Goal: Information Seeking & Learning: Learn about a topic

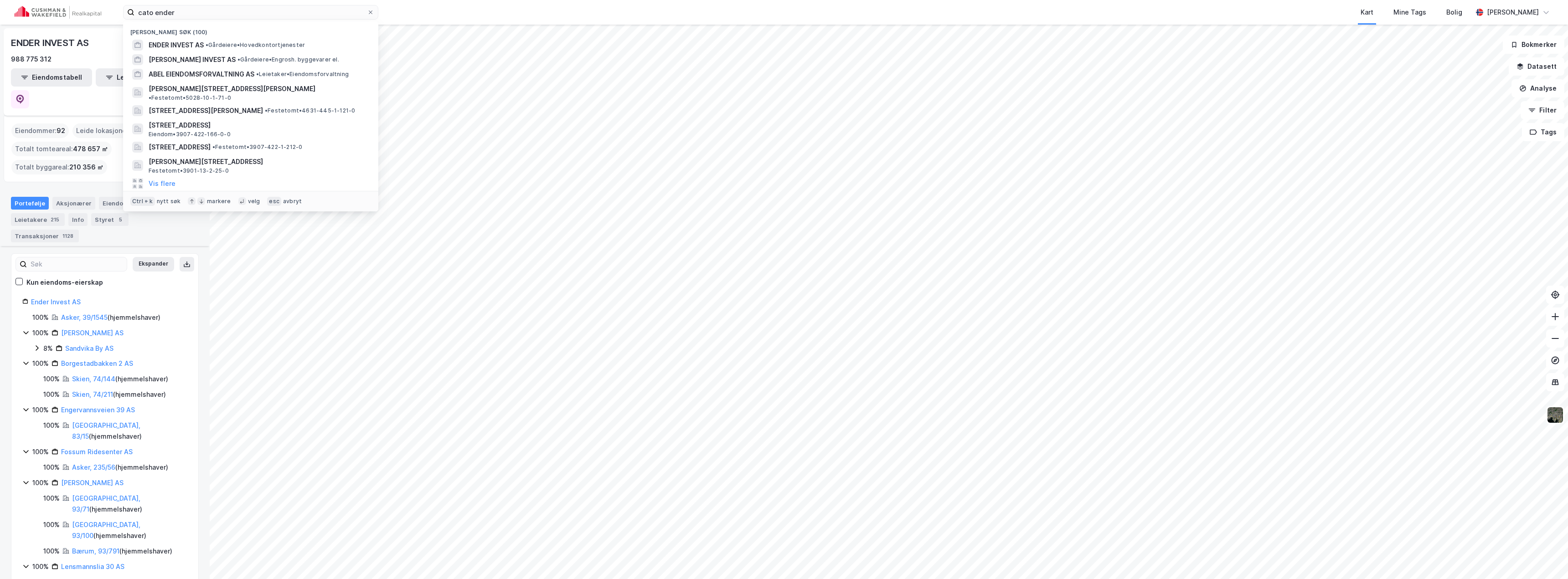
click at [233, 10] on input "cato ender" at bounding box center [251, 12] width 233 height 13
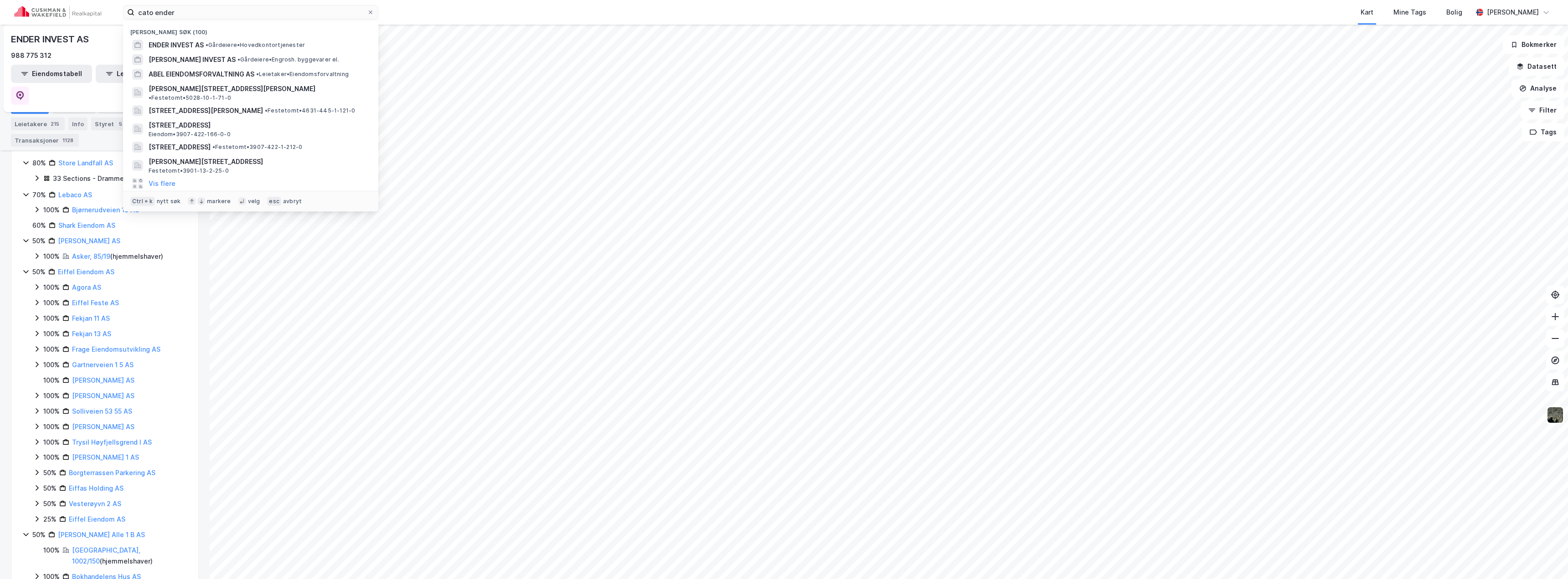
click at [233, 10] on input "cato ender" at bounding box center [251, 12] width 233 height 13
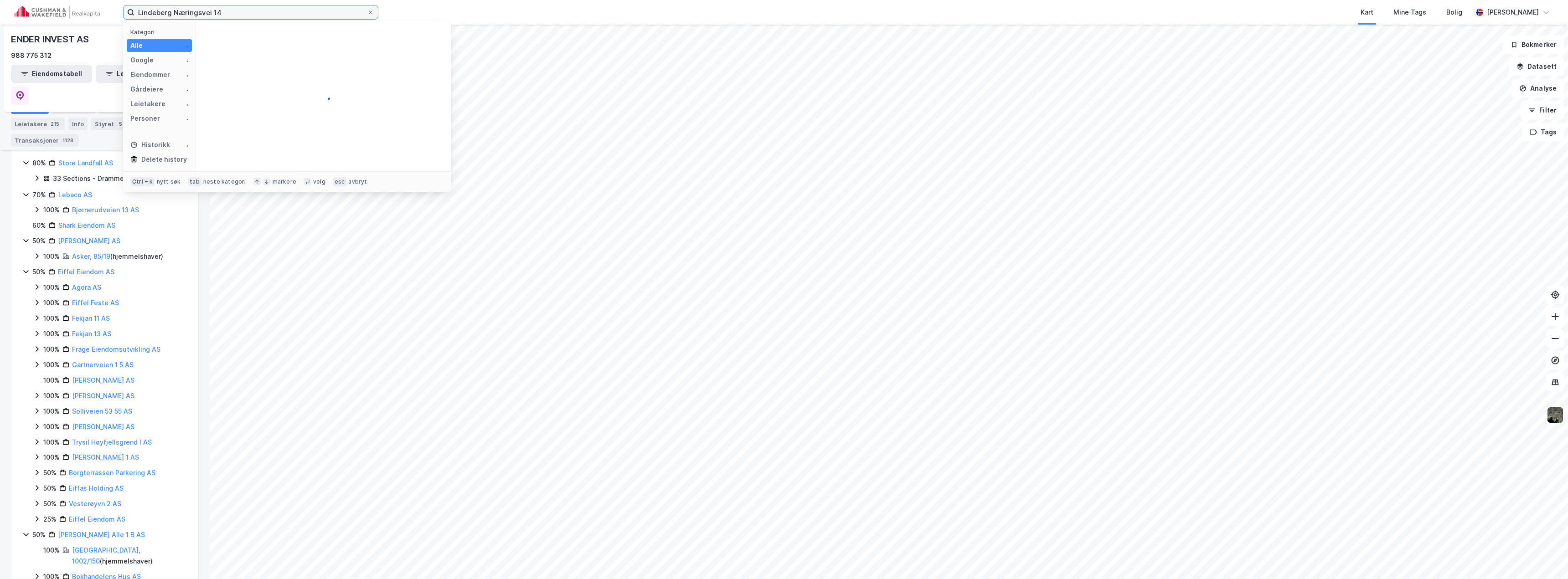
type input "Lindeberg Næringsvei 14"
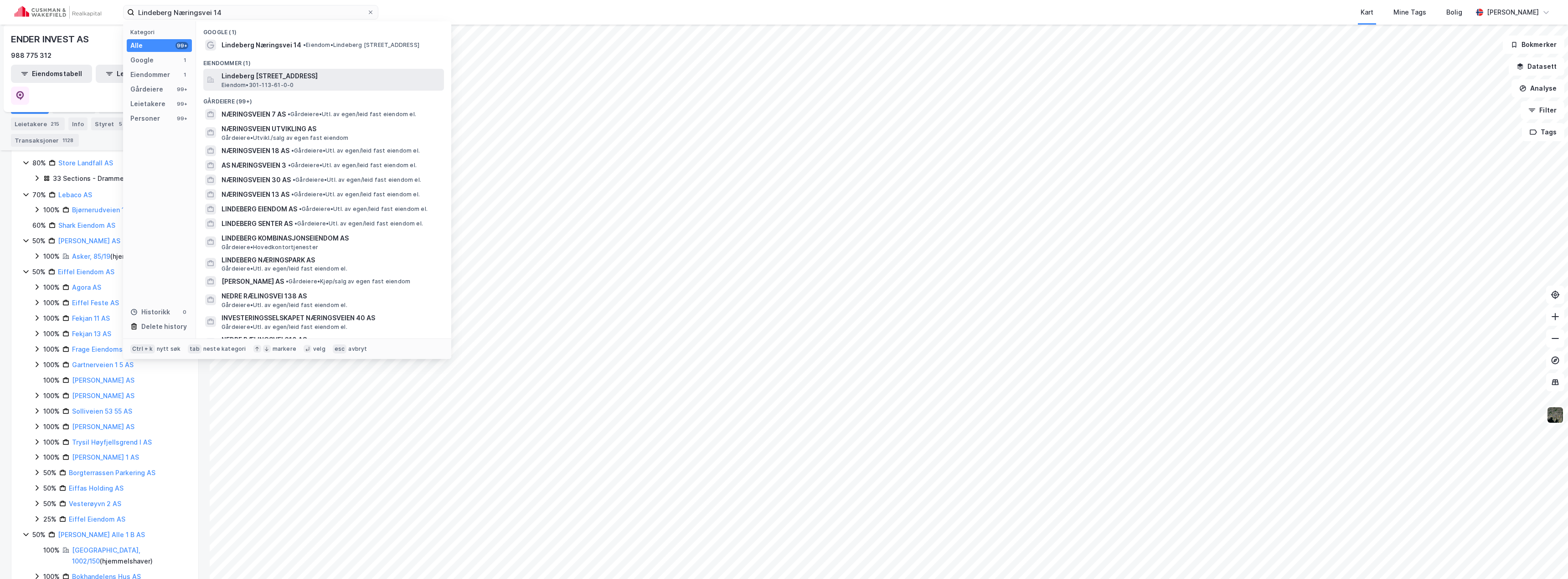
click at [250, 75] on span "Lindeberg [STREET_ADDRESS]" at bounding box center [331, 76] width 219 height 11
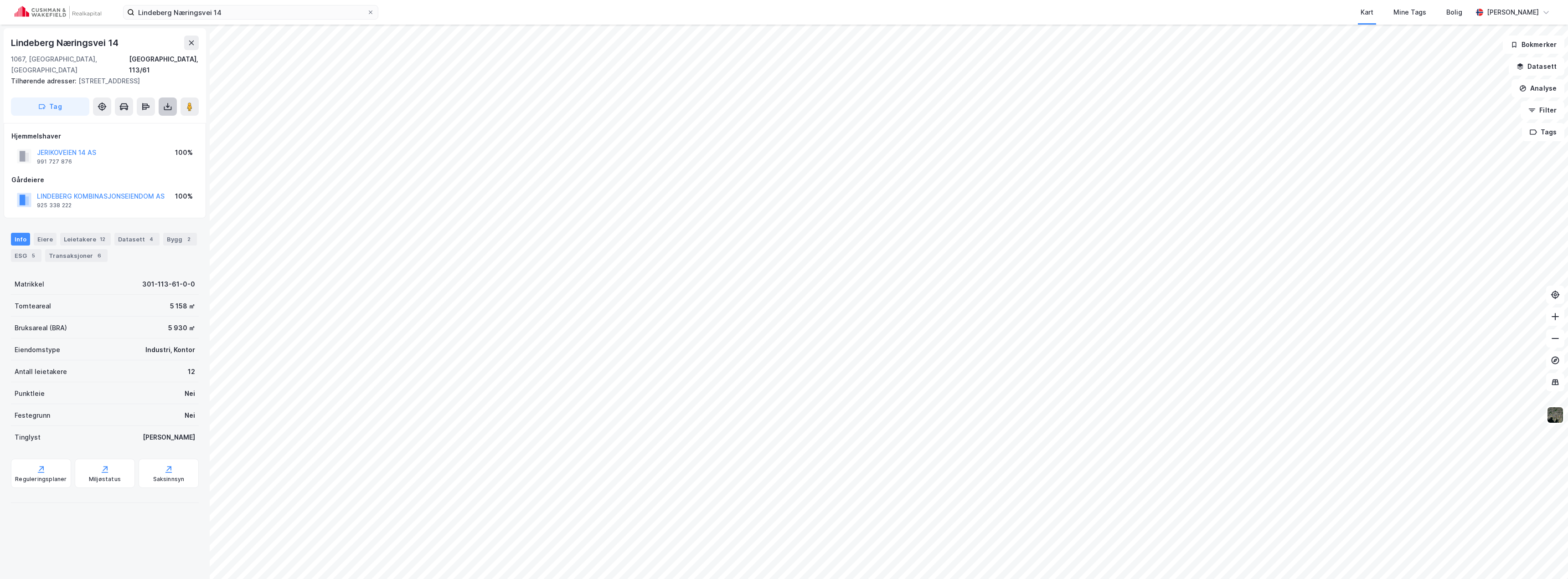
click at [170, 102] on icon at bounding box center [167, 106] width 9 height 9
click at [127, 102] on icon at bounding box center [124, 106] width 9 height 9
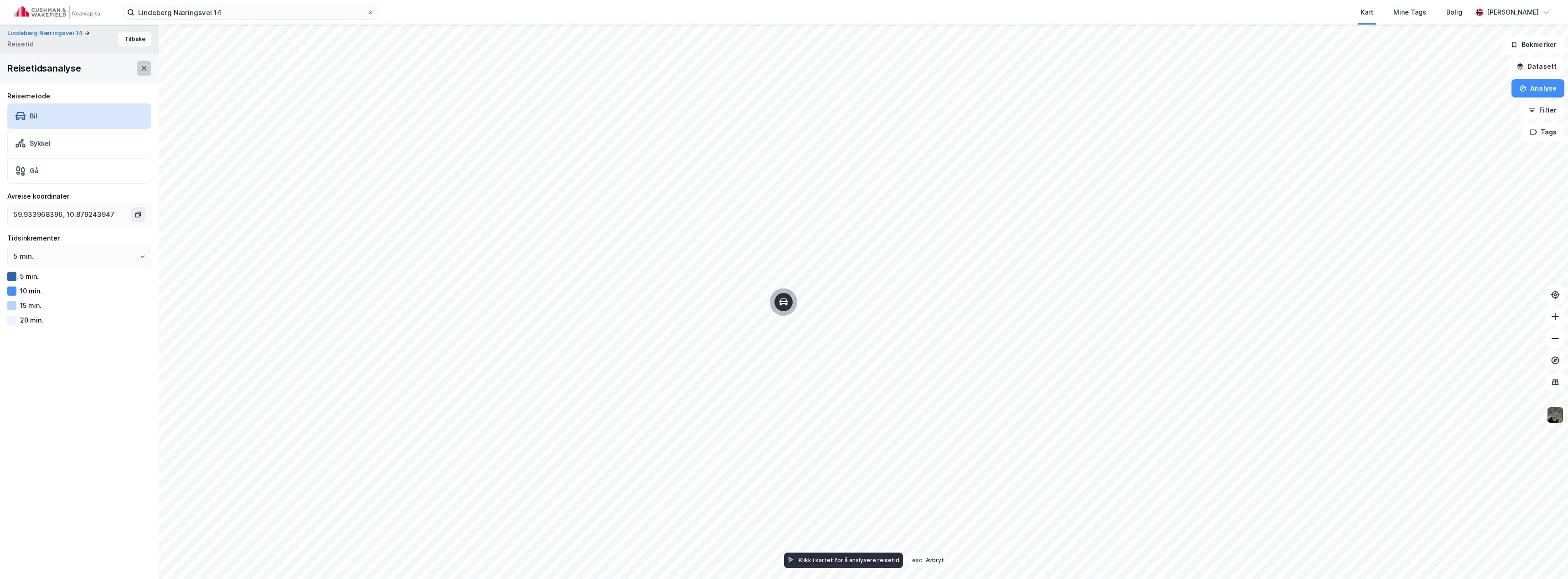
click at [137, 69] on button at bounding box center [144, 68] width 15 height 15
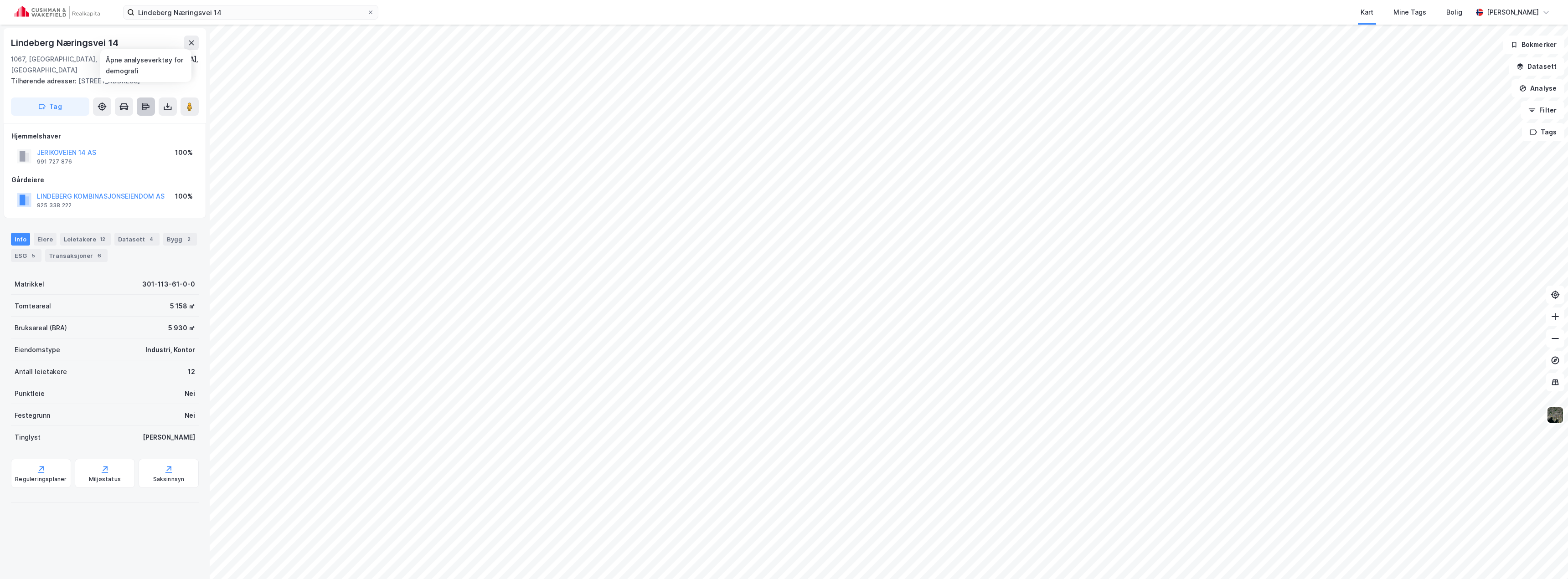
click at [146, 103] on icon at bounding box center [145, 105] width 5 height 2
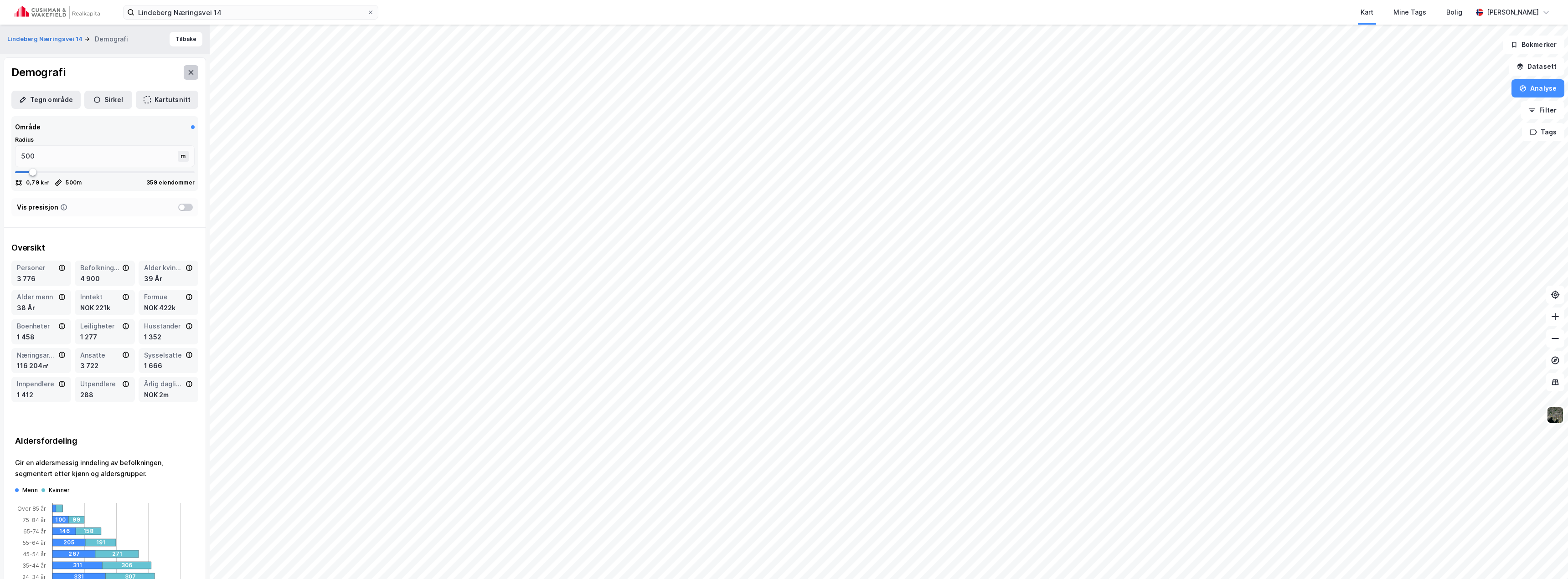
click at [189, 70] on icon at bounding box center [191, 72] width 5 height 4
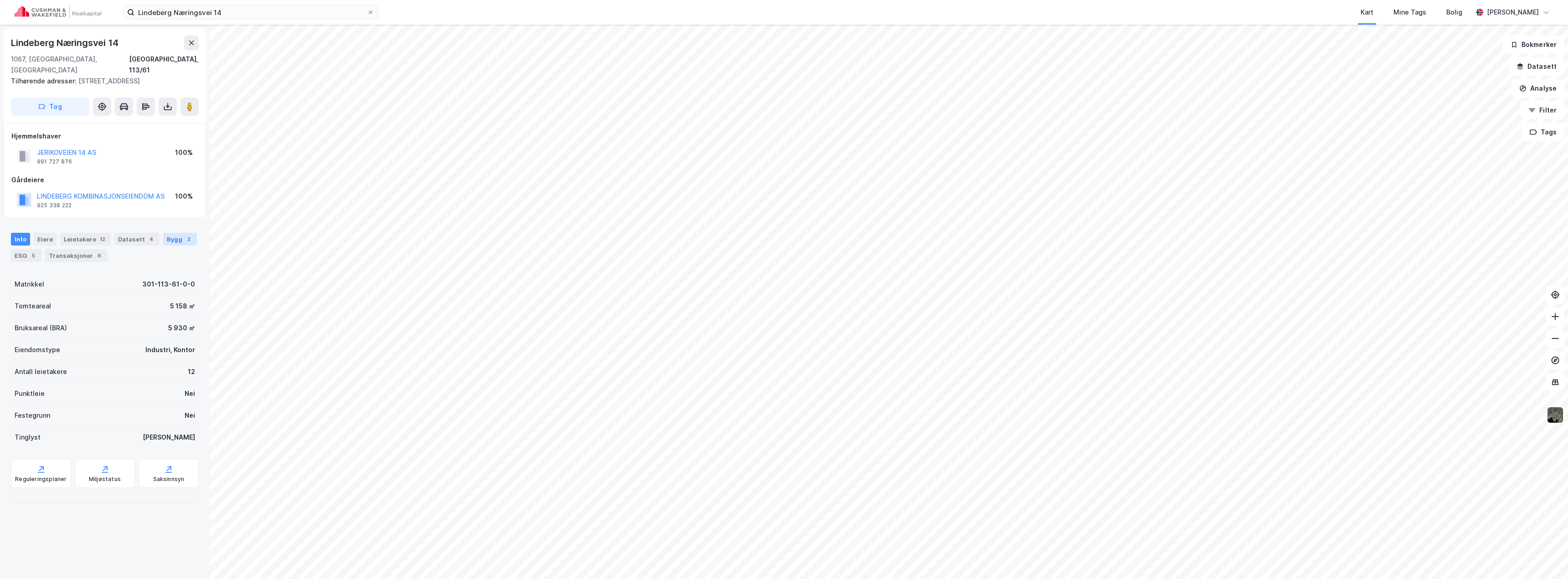
click at [173, 233] on div "Bygg 2" at bounding box center [180, 239] width 33 height 13
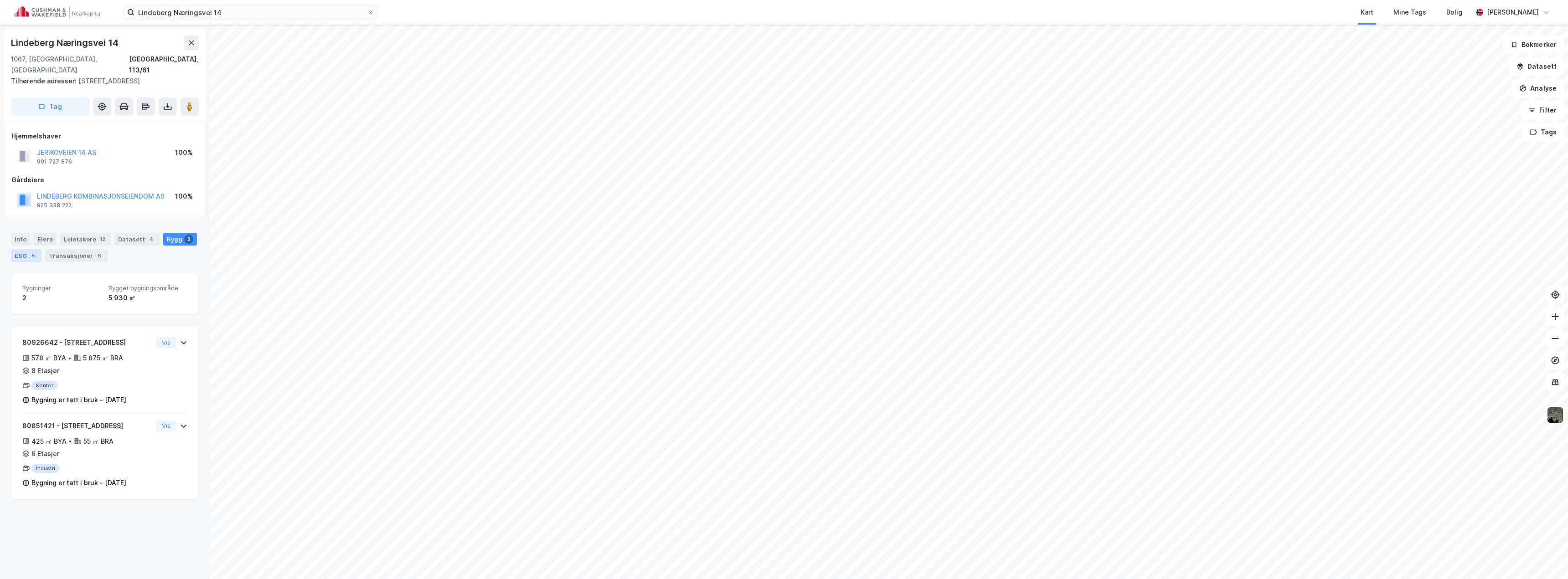
click at [26, 249] on div "ESG 5" at bounding box center [26, 255] width 30 height 13
